Goal: Task Accomplishment & Management: Manage account settings

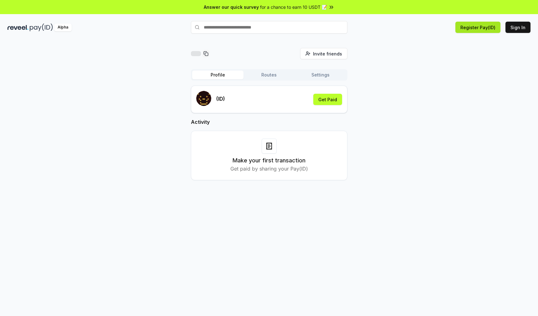
click at [471, 31] on button "Register Pay(ID)" at bounding box center [477, 27] width 45 height 11
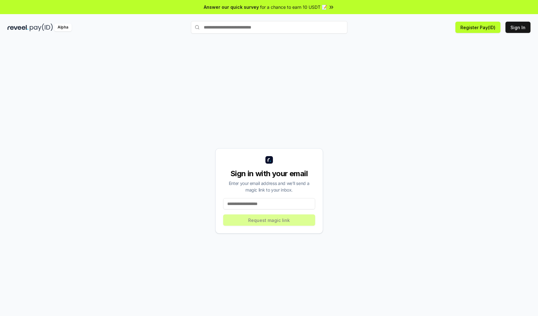
click at [263, 206] on input at bounding box center [269, 203] width 92 height 11
click at [244, 204] on input at bounding box center [269, 203] width 92 height 11
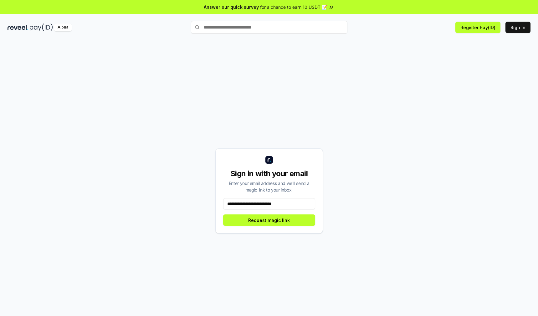
type input "**********"
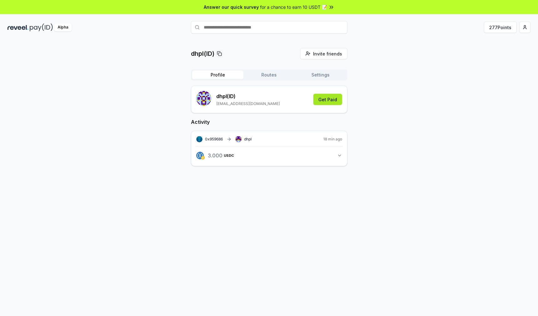
click at [334, 102] on button "Get Paid" at bounding box center [327, 99] width 29 height 11
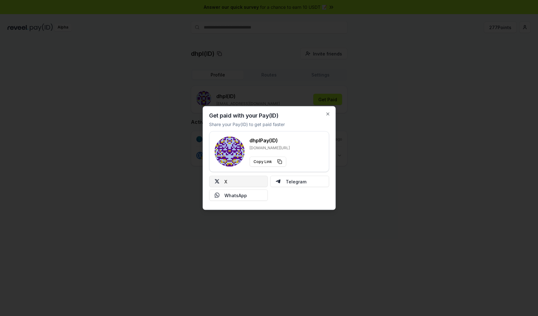
click at [235, 181] on button "X" at bounding box center [238, 181] width 59 height 11
click at [328, 114] on icon "button" at bounding box center [327, 114] width 3 height 3
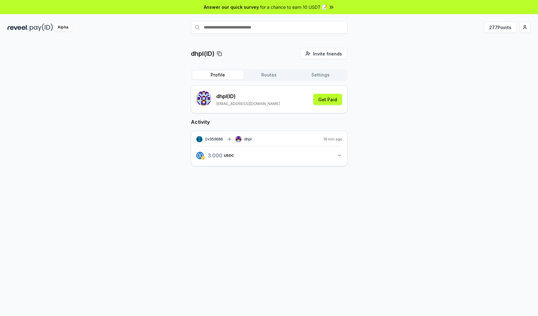
click at [255, 156] on button "3.000 USDC 3 USDC" at bounding box center [269, 155] width 146 height 11
click at [424, 106] on div "dhpl(ID) Invite friends Invite Profile Routes Settings dhpl (ID) dieuhoangphilo…" at bounding box center [269, 124] width 523 height 152
click at [502, 25] on button "277 Points" at bounding box center [500, 27] width 33 height 11
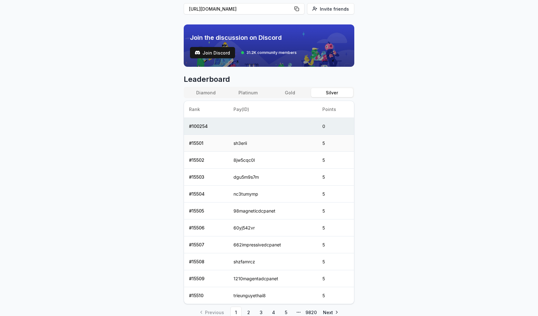
scroll to position [187, 0]
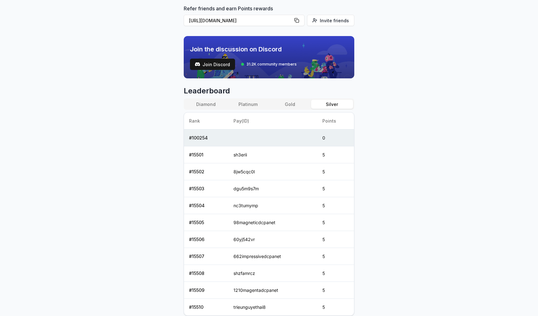
click at [283, 107] on button "Gold" at bounding box center [290, 104] width 42 height 9
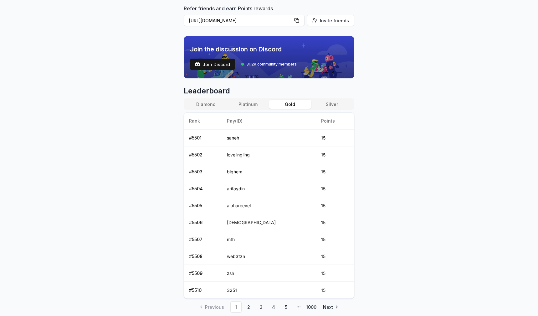
click at [245, 103] on button "Platinum" at bounding box center [248, 104] width 42 height 9
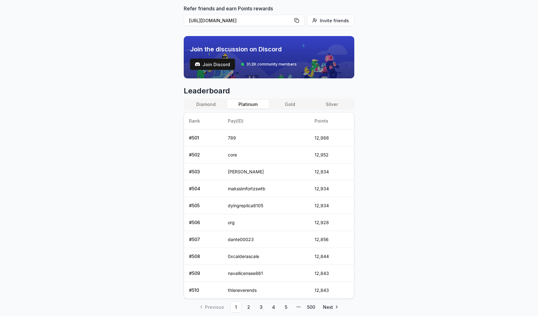
click at [217, 100] on button "Diamond" at bounding box center [206, 104] width 42 height 9
click at [332, 102] on button "Silver" at bounding box center [332, 104] width 42 height 9
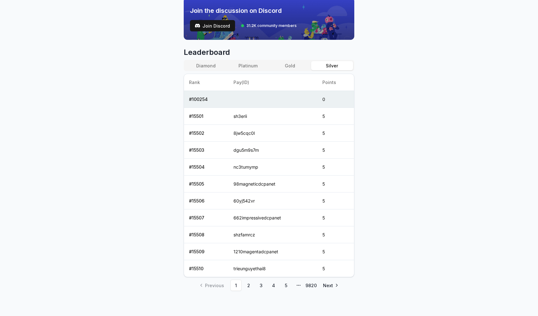
scroll to position [0, 0]
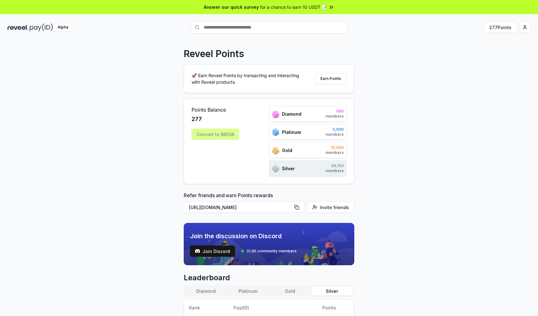
click at [35, 26] on img at bounding box center [41, 27] width 23 height 8
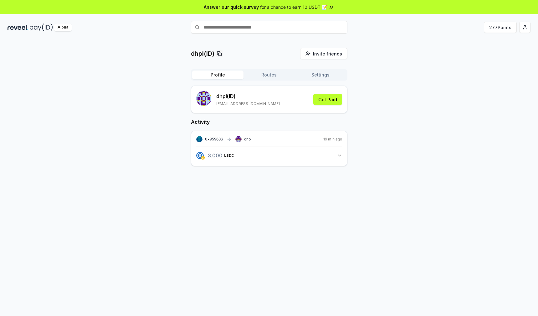
click at [336, 155] on button "3.000 USDC 3 USDC" at bounding box center [269, 155] width 146 height 11
click at [312, 154] on button "3.000 USDC 3 USDC" at bounding box center [269, 155] width 146 height 11
click at [272, 76] on button "Routes" at bounding box center [269, 74] width 51 height 9
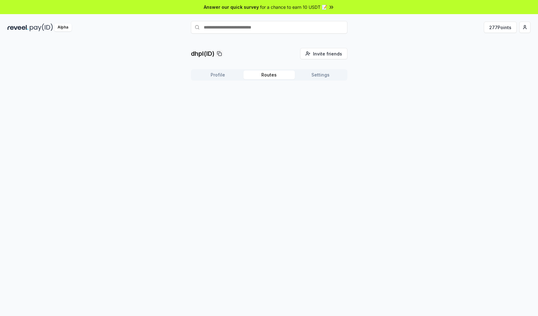
click at [318, 71] on button "Settings" at bounding box center [320, 74] width 51 height 9
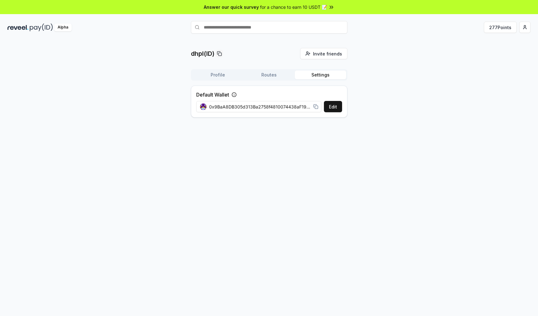
click at [213, 77] on button "Profile" at bounding box center [217, 74] width 51 height 9
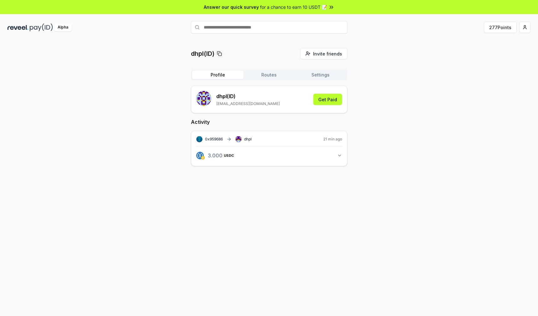
click at [242, 27] on input "text" at bounding box center [269, 27] width 157 height 13
click at [336, 157] on button "3.000 USDC 3 USDC" at bounding box center [269, 155] width 146 height 11
click at [296, 182] on div "3.000 USDC View transaction dhpl View transaction" at bounding box center [269, 179] width 146 height 12
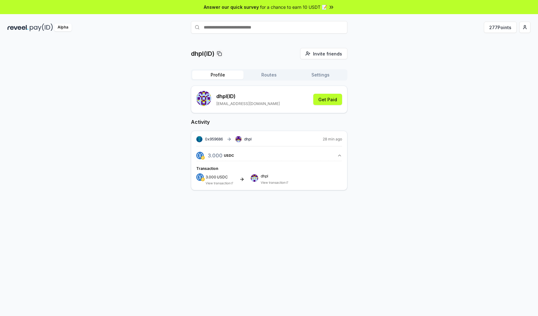
click at [265, 183] on link "View transaction" at bounding box center [273, 182] width 25 height 4
click at [224, 178] on span "USDC" at bounding box center [222, 177] width 11 height 4
click at [259, 74] on button "Routes" at bounding box center [269, 74] width 51 height 9
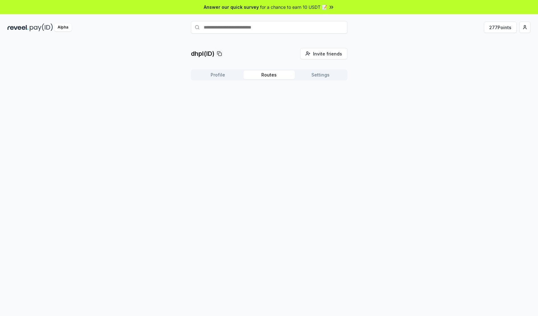
click at [314, 72] on button "Settings" at bounding box center [320, 74] width 51 height 9
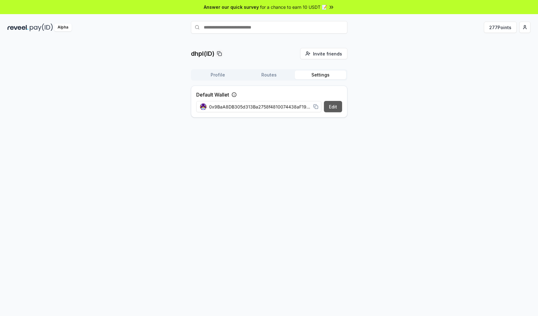
click at [331, 108] on button "Edit" at bounding box center [333, 106] width 18 height 11
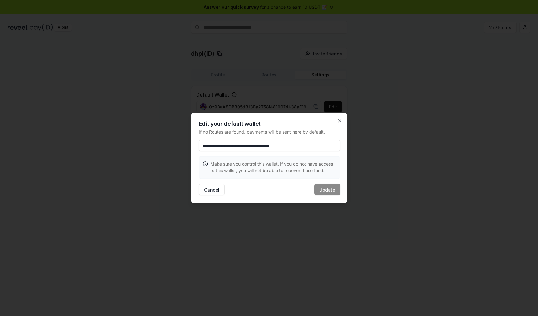
click at [338, 114] on div "**********" at bounding box center [269, 158] width 157 height 90
click at [338, 124] on h2 "Edit your default wallet" at bounding box center [269, 124] width 141 height 6
click at [340, 122] on icon "button" at bounding box center [339, 120] width 5 height 5
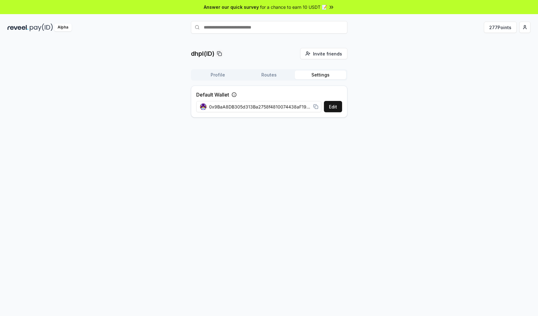
click at [393, 117] on div "dhpl(ID) Invite friends Invite Profile Routes Settings Default Wallet Edit 0x9B…" at bounding box center [269, 85] width 523 height 75
click at [272, 78] on button "Routes" at bounding box center [269, 74] width 51 height 9
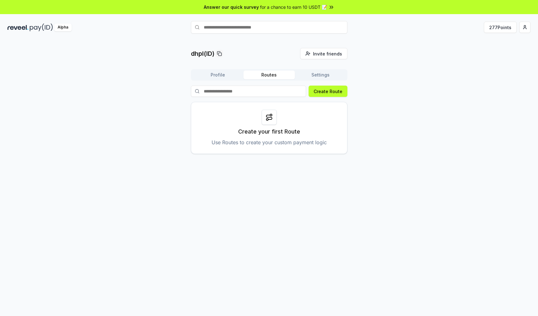
click at [405, 75] on div "dhpl(ID) Invite friends Invite Profile Routes Settings Create Route Create your…" at bounding box center [269, 101] width 523 height 106
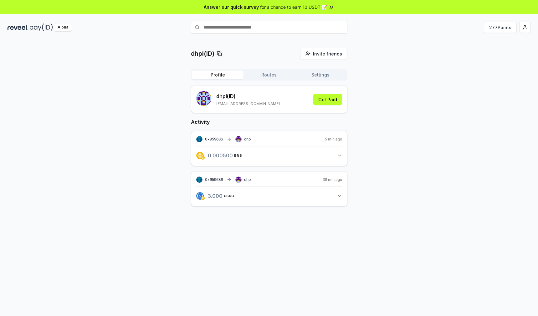
click at [341, 156] on icon "button" at bounding box center [339, 155] width 5 height 5
click at [341, 156] on icon "button" at bounding box center [339, 155] width 3 height 1
click at [337, 154] on icon "button" at bounding box center [339, 155] width 5 height 5
click at [335, 228] on div "0x959686 dhpl 38 min ago 3.000 USDC 3 USDC" at bounding box center [269, 212] width 157 height 35
click at [337, 220] on icon "button" at bounding box center [339, 219] width 5 height 5
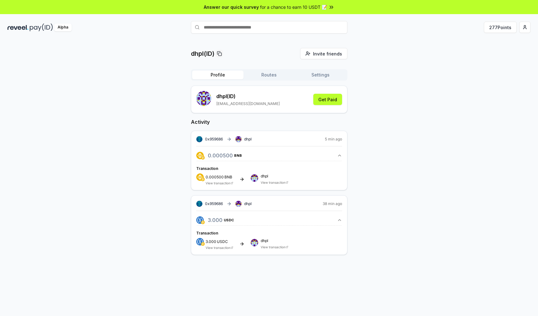
click at [216, 139] on span "0x959686" at bounding box center [214, 138] width 18 height 5
click at [466, 106] on div "dhpl(ID) Invite friends Invite Profile Routes Settings dhpl (ID) [EMAIL_ADDRESS…" at bounding box center [269, 156] width 523 height 217
